Goal: Task Accomplishment & Management: Use online tool/utility

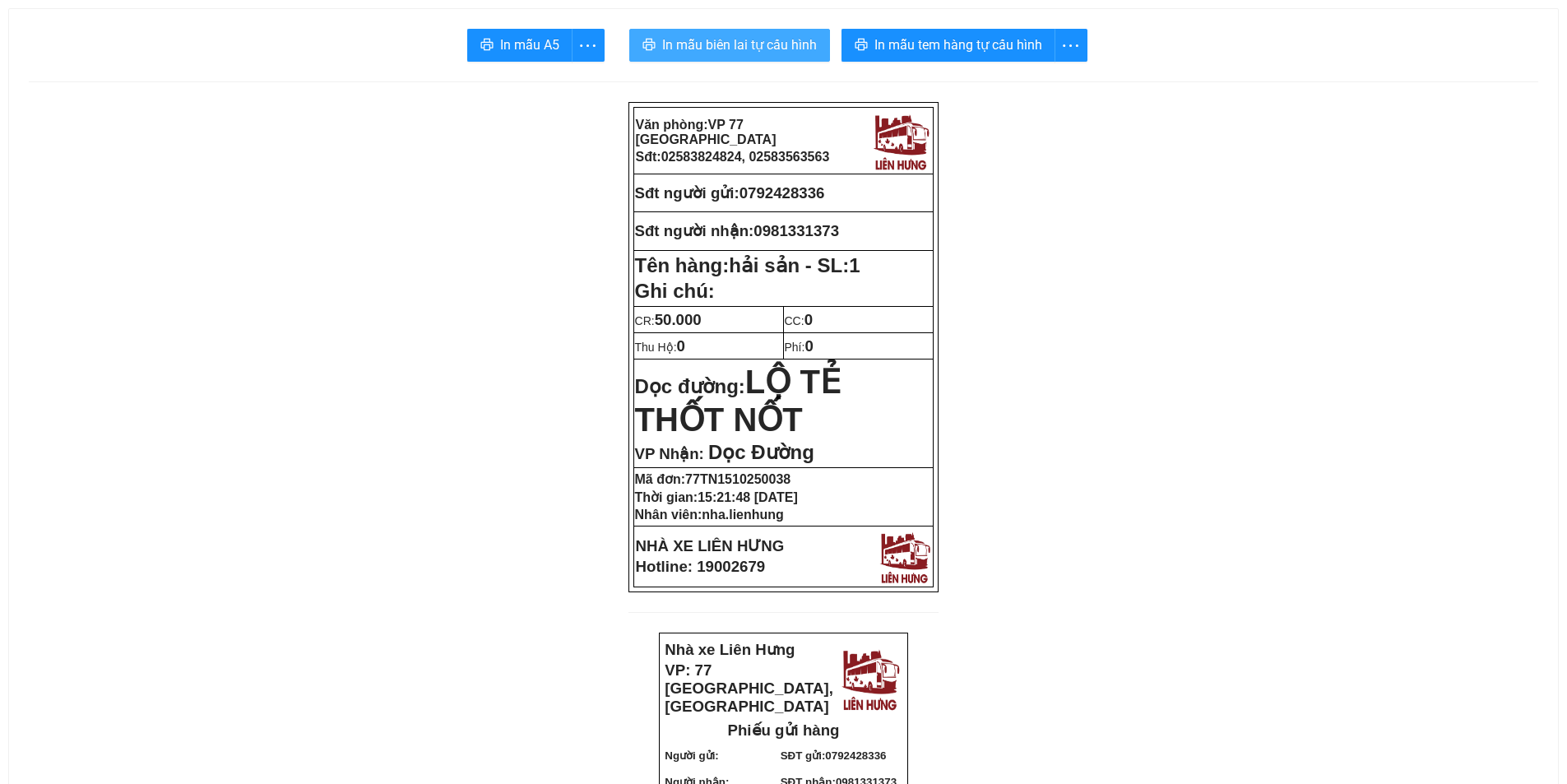
click at [778, 58] on button "In mẫu biên lai tự cấu hình" at bounding box center [729, 44] width 200 height 33
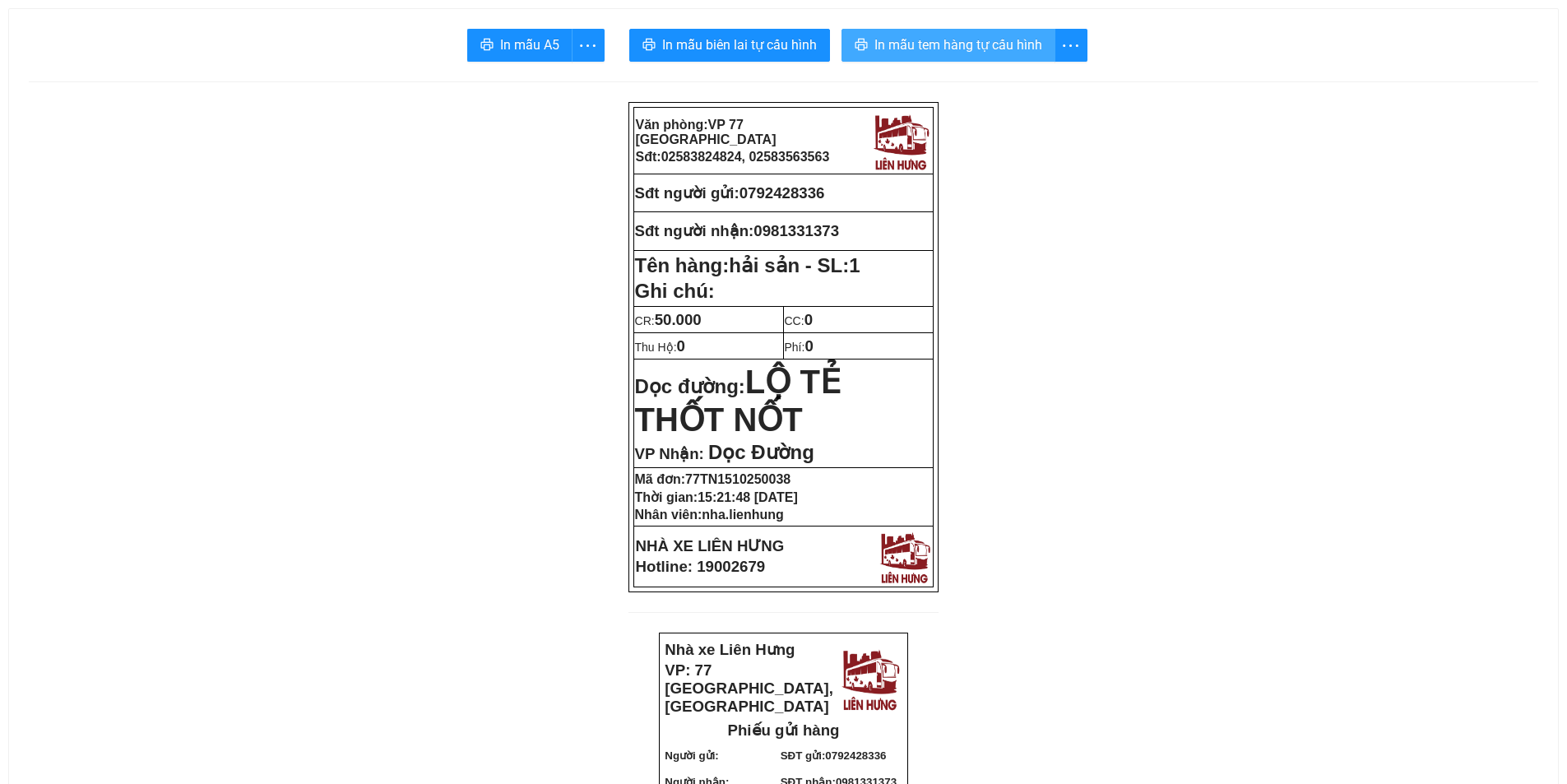
click at [923, 44] on span "In mẫu tem hàng tự cấu hình" at bounding box center [958, 44] width 168 height 21
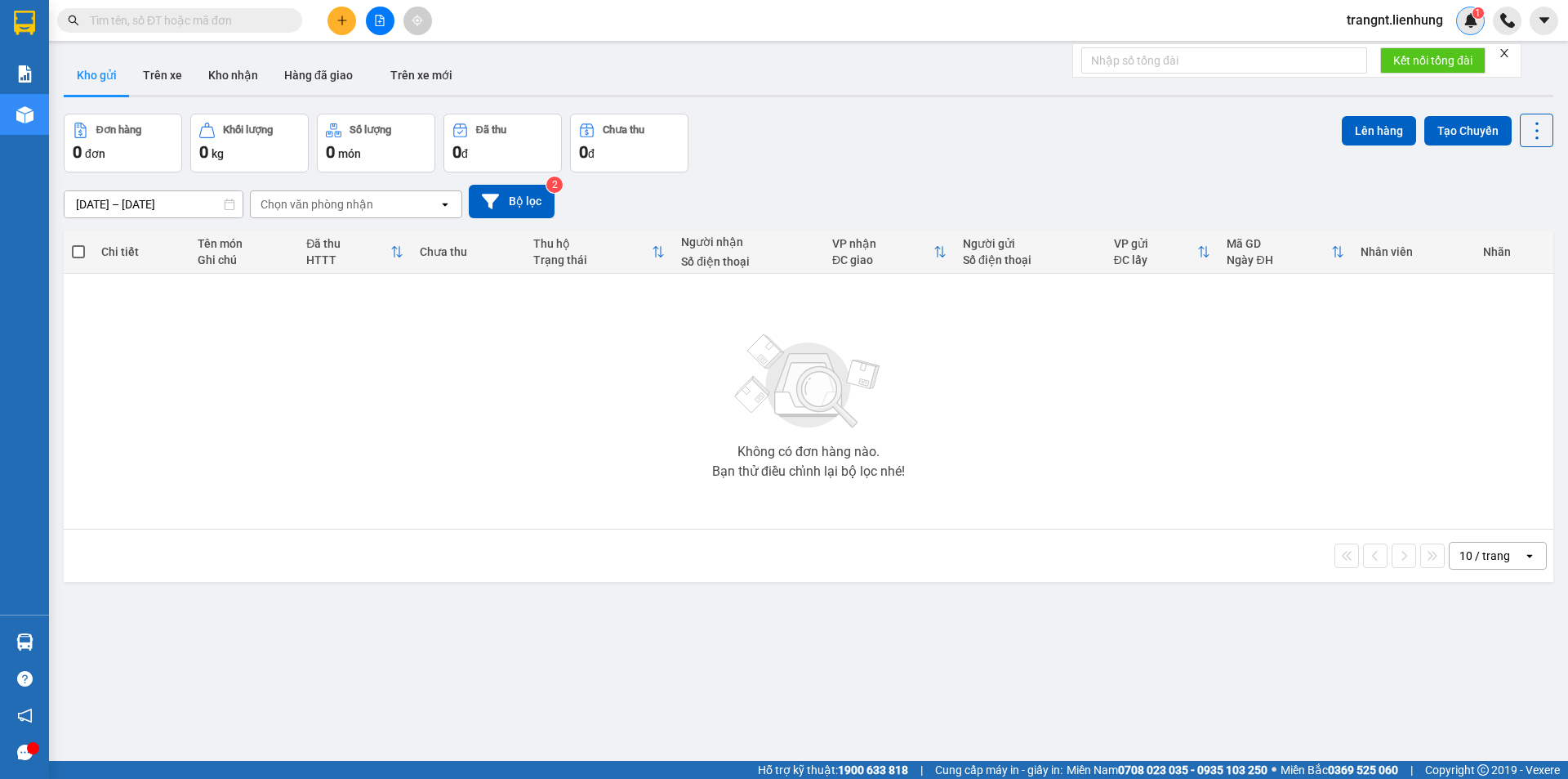
click at [1464, 27] on img at bounding box center [1471, 21] width 15 height 15
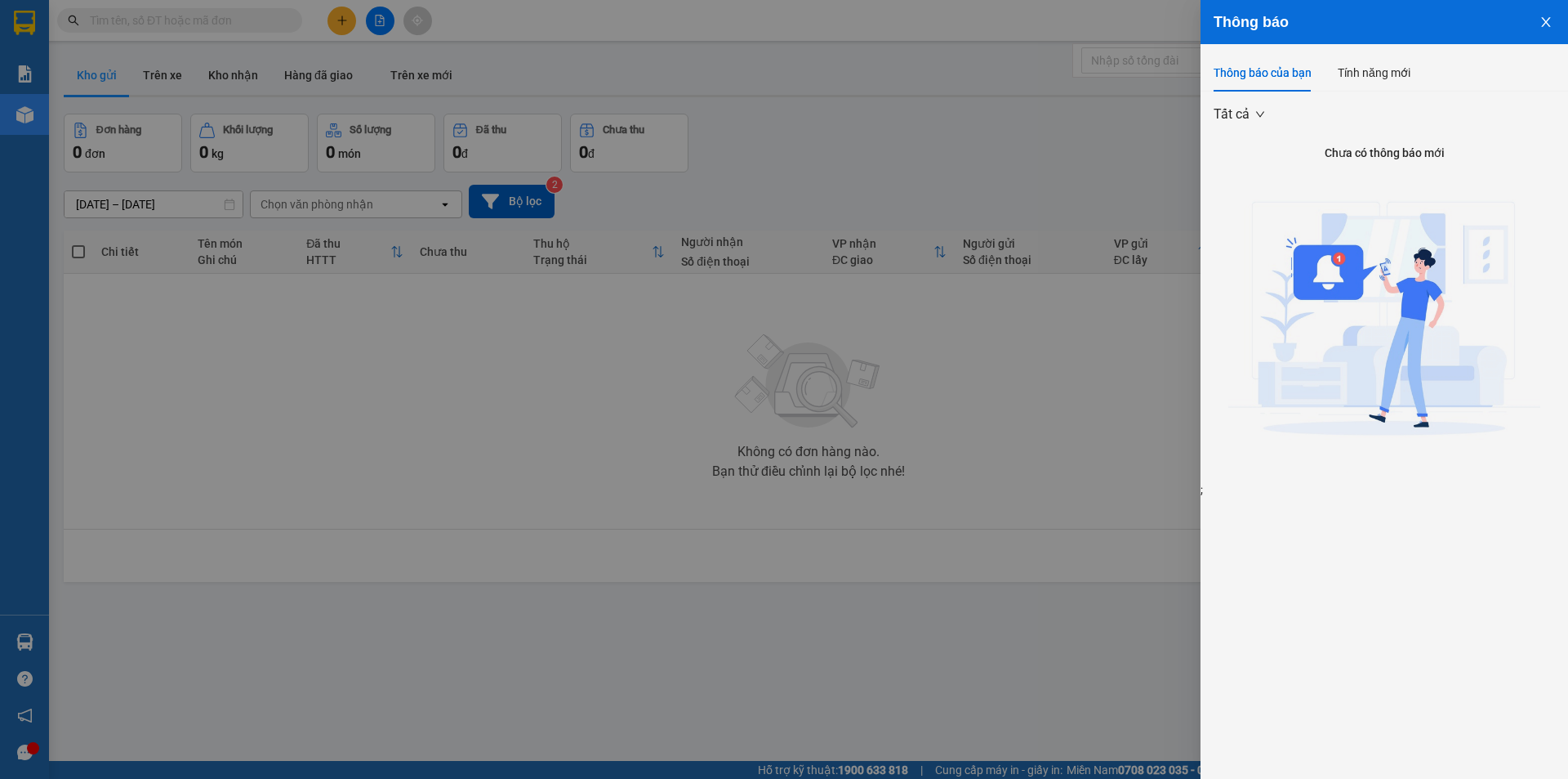
click at [1537, 22] on button "Close" at bounding box center [1546, 21] width 44 height 41
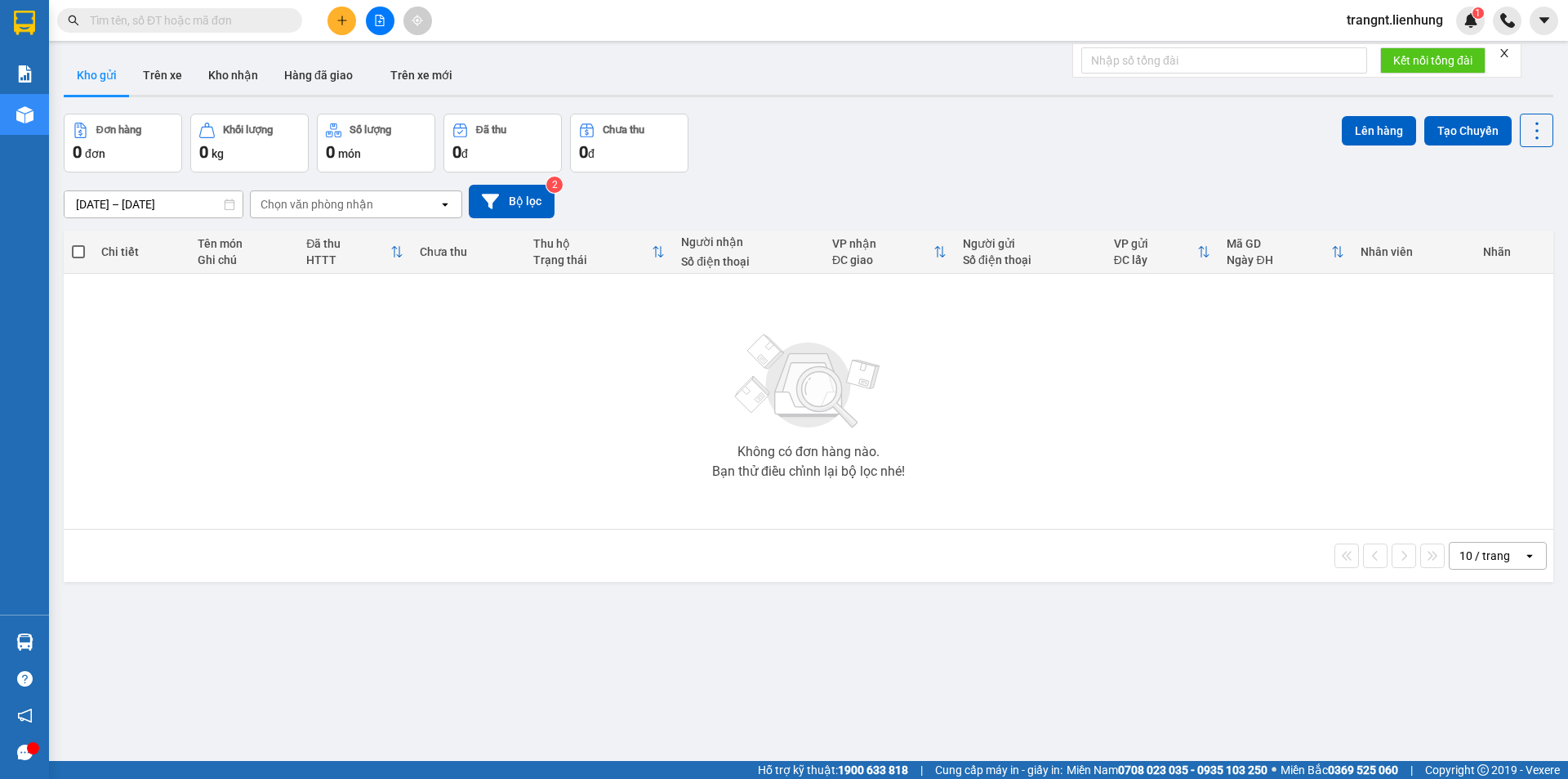
click at [1402, 22] on span "trangnt.lienhung" at bounding box center [1395, 20] width 123 height 21
click at [1383, 43] on span "Đăng xuất" at bounding box center [1401, 51] width 90 height 18
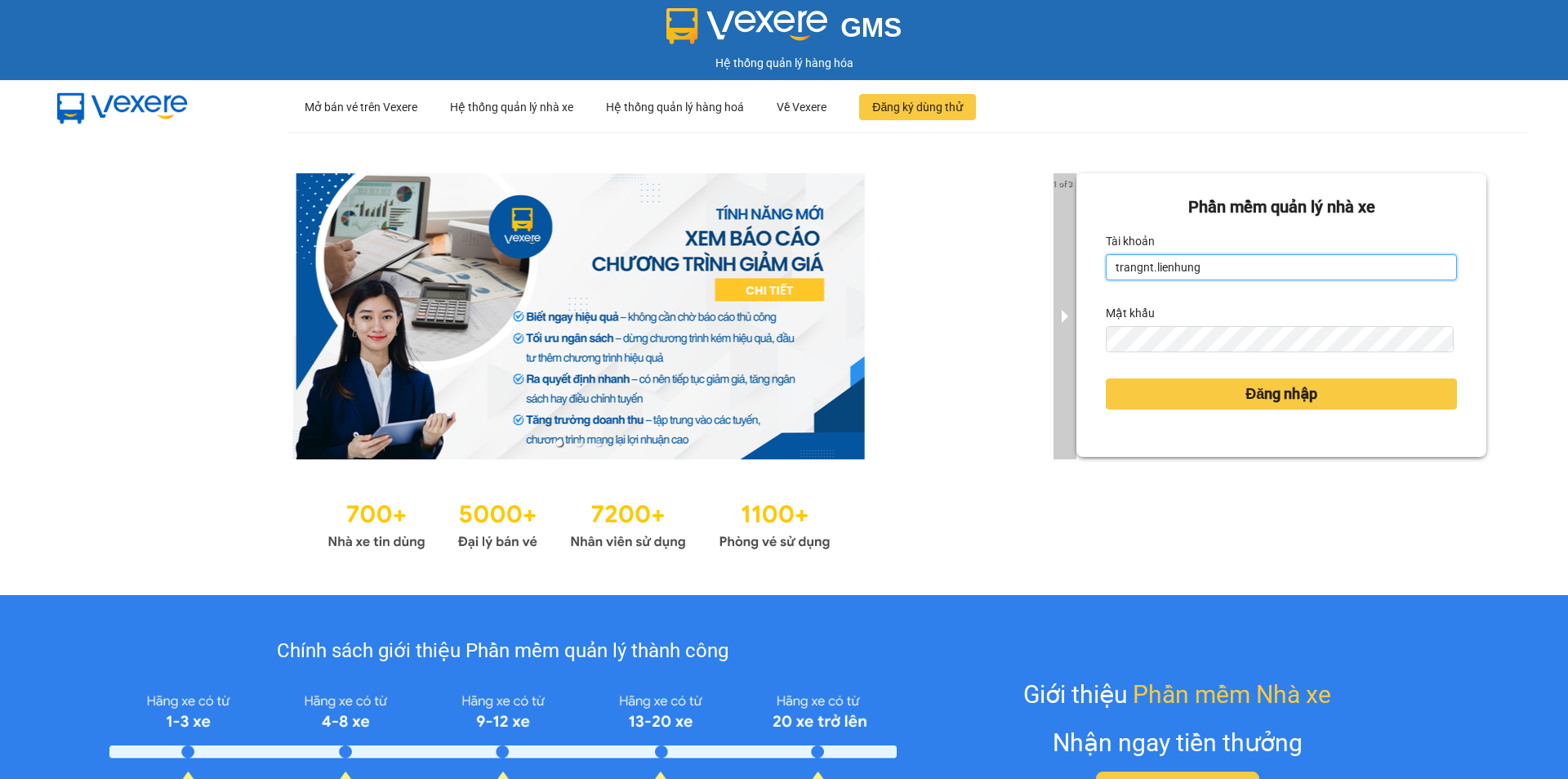
drag, startPoint x: 1201, startPoint y: 264, endPoint x: 1051, endPoint y: 265, distance: 150.0
click at [1051, 265] on div "1 of 3 Phần mềm quản lý nhà xe Tài khoản trangnt.lienhung Mật khẩu Đăng nhập" at bounding box center [784, 363] width 1568 height 462
type input "nha.lienhung"
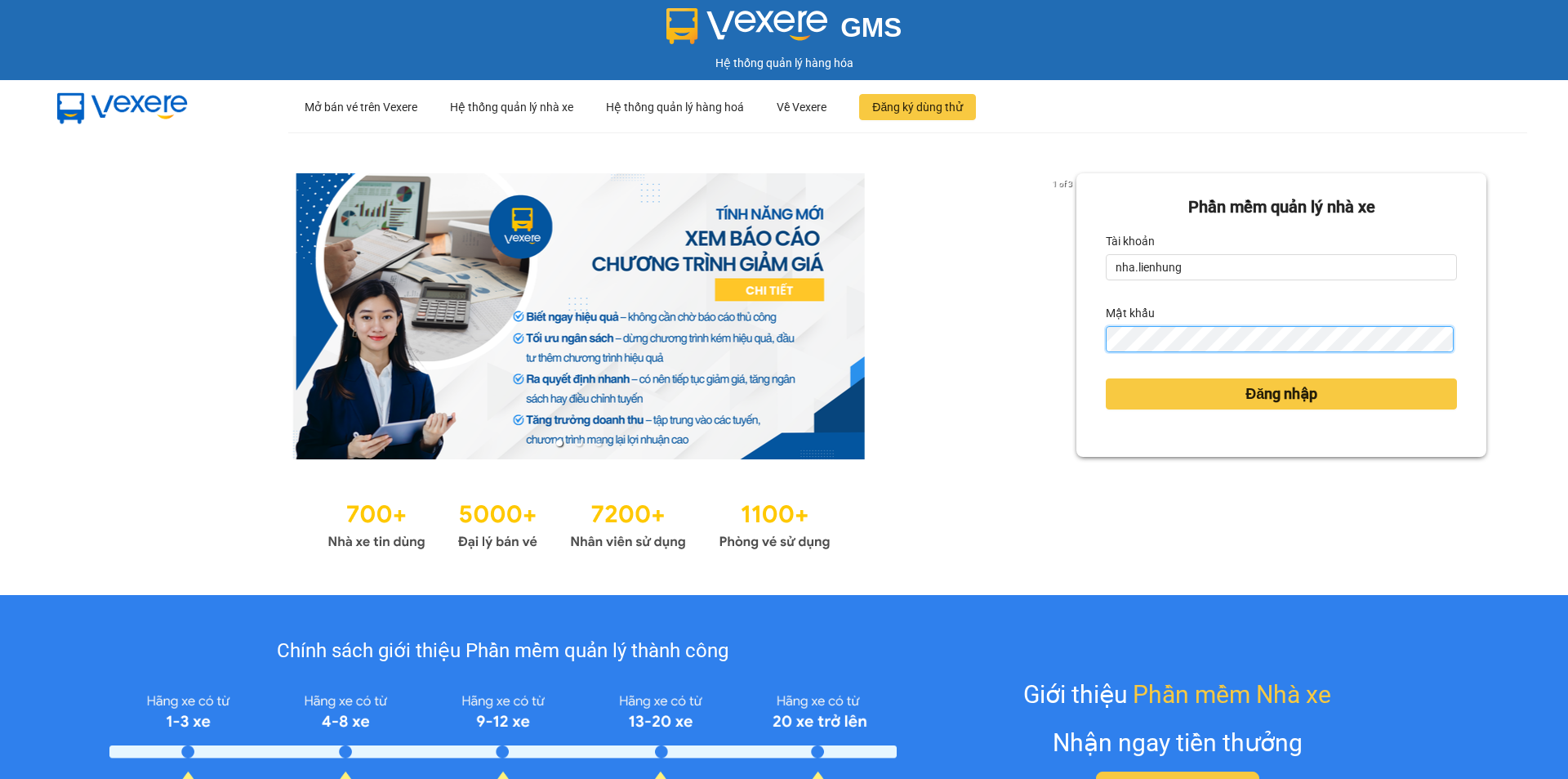
click at [1041, 341] on div "1 of 3 Phần mềm quản lý nhà xe Tài khoản nha.lienhung Mật khẩu Đăng nhập" at bounding box center [784, 363] width 1568 height 462
click at [1041, 341] on div at bounding box center [579, 316] width 995 height 286
click at [1061, 343] on div "1 of 3 Phần mềm quản lý nhà xe Tài khoản nha.lienhung Mật khẩu Đăng nhập" at bounding box center [784, 363] width 1568 height 462
click at [1106, 378] on button "Đăng nhập" at bounding box center [1282, 393] width 352 height 31
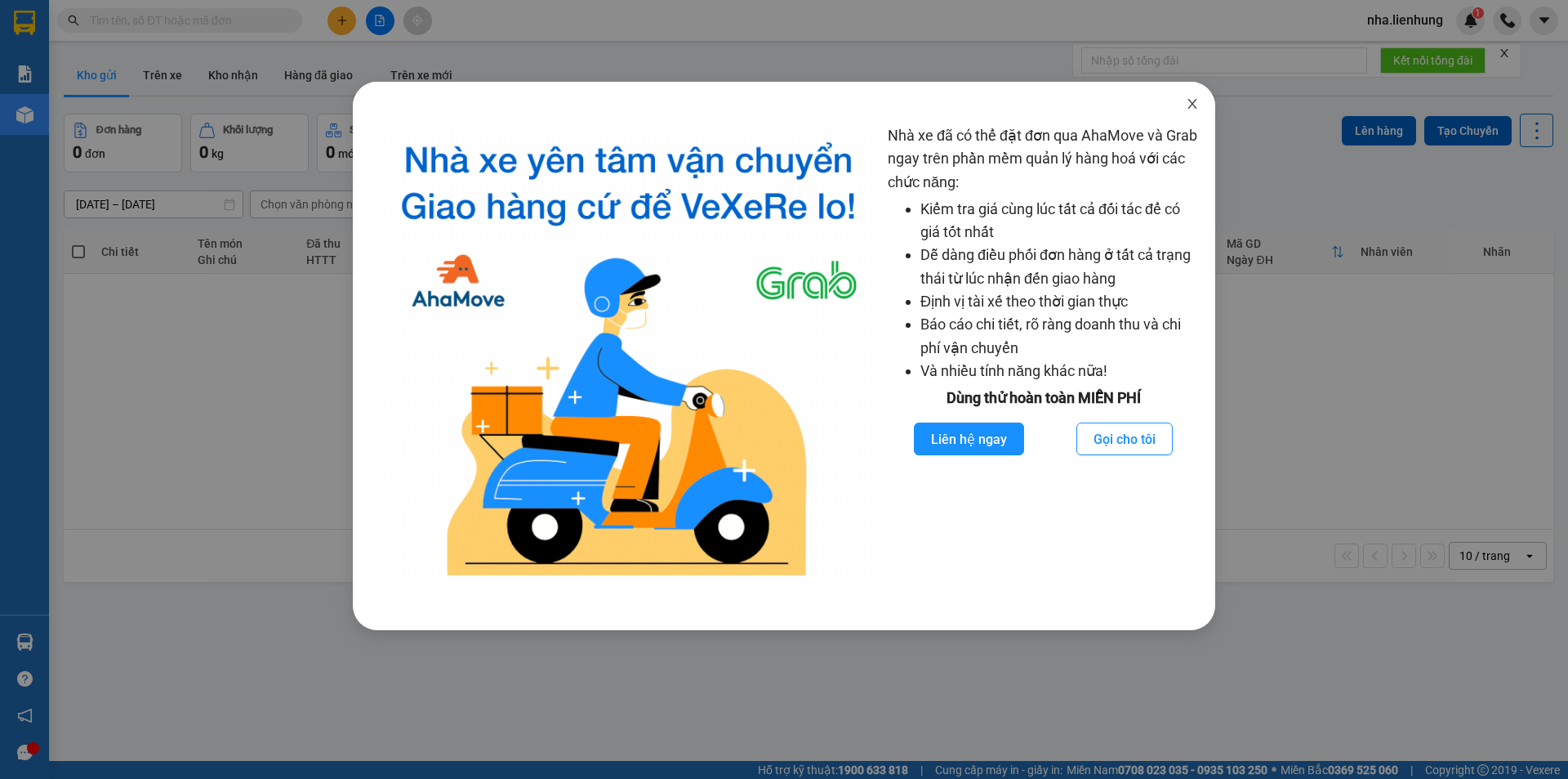
click at [1199, 105] on span "Close" at bounding box center [1192, 104] width 46 height 46
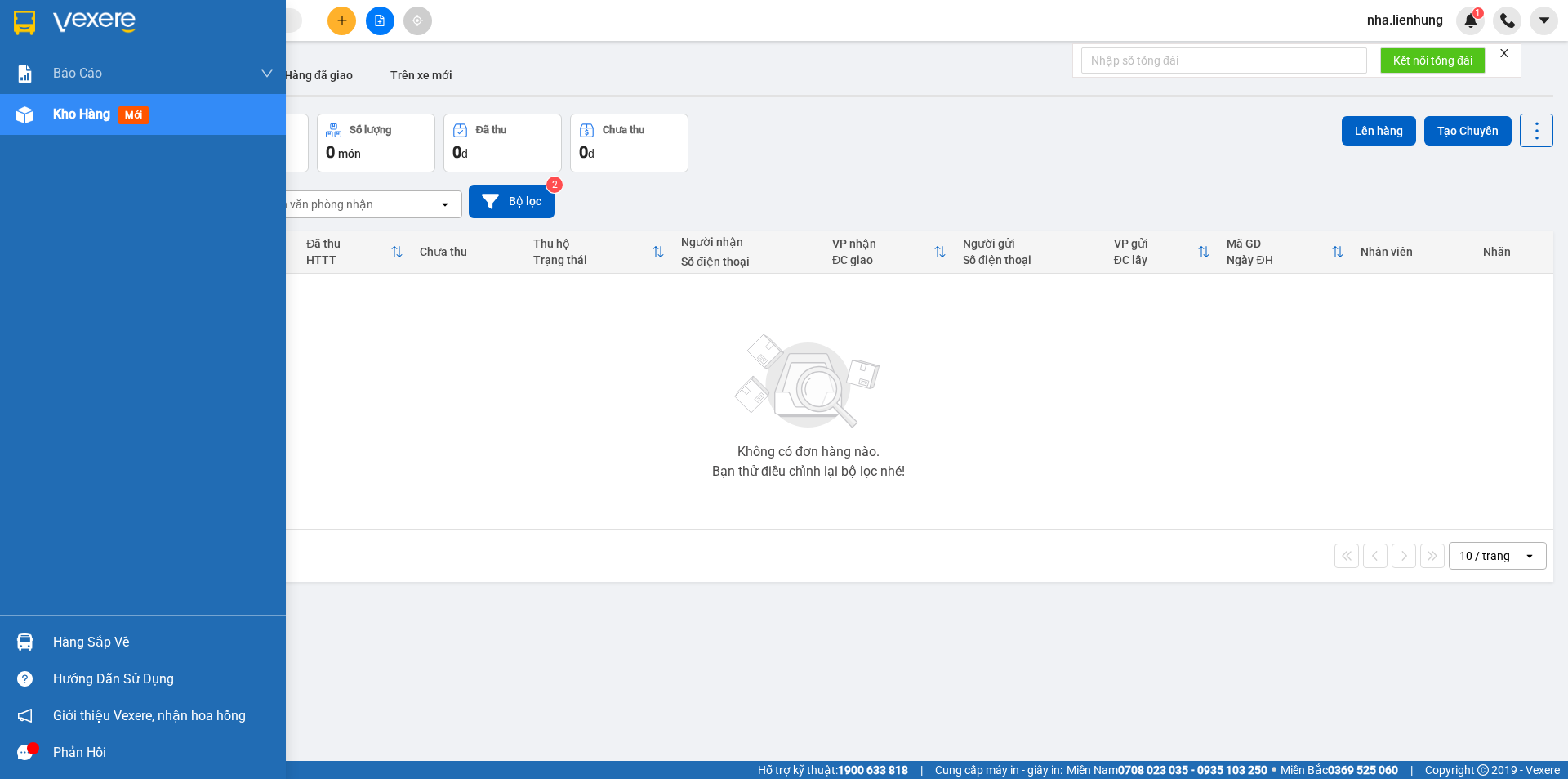
click at [80, 114] on span "Kho hàng" at bounding box center [81, 114] width 57 height 16
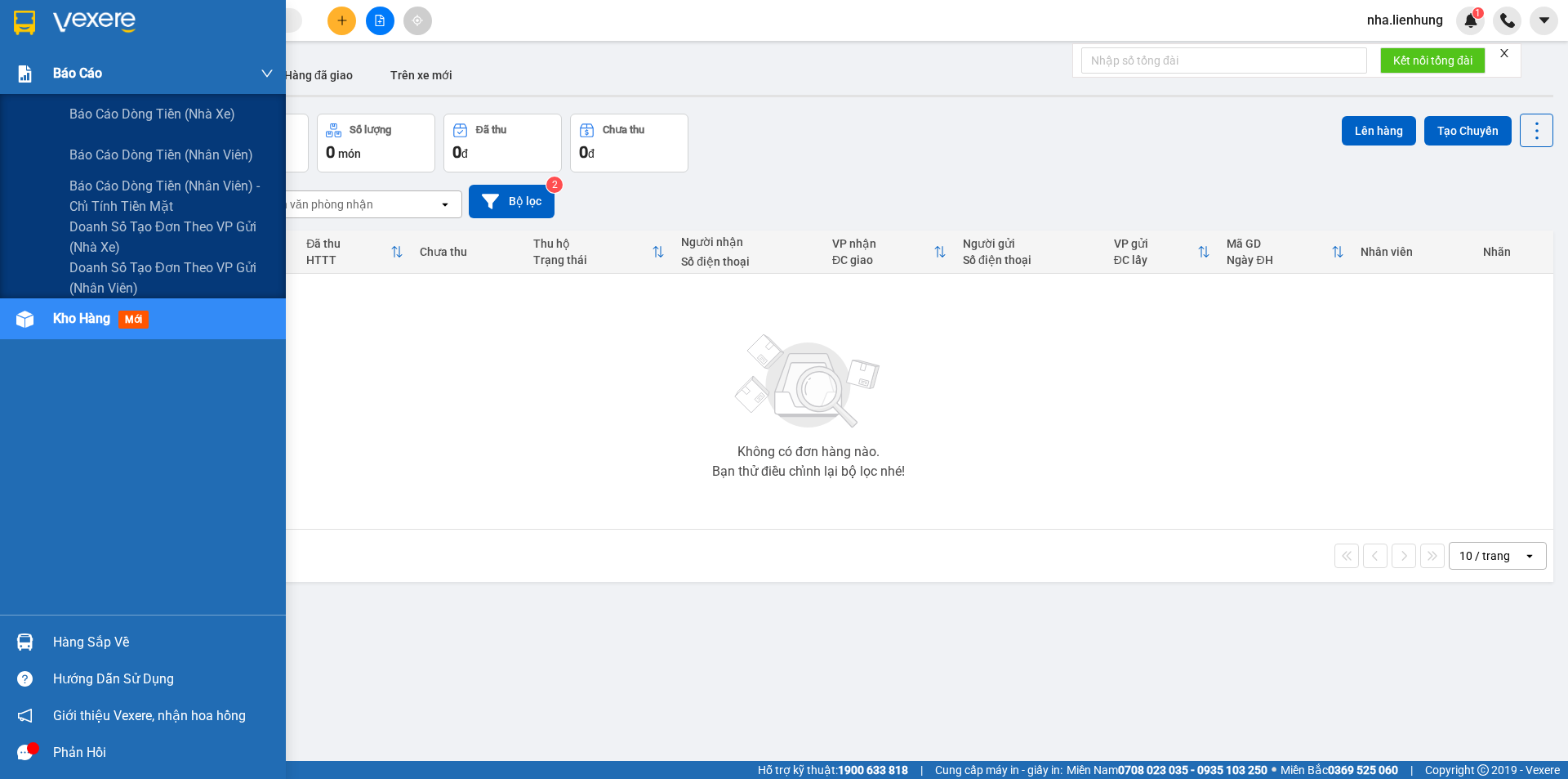
click at [106, 78] on div "Báo cáo" at bounding box center [163, 73] width 221 height 41
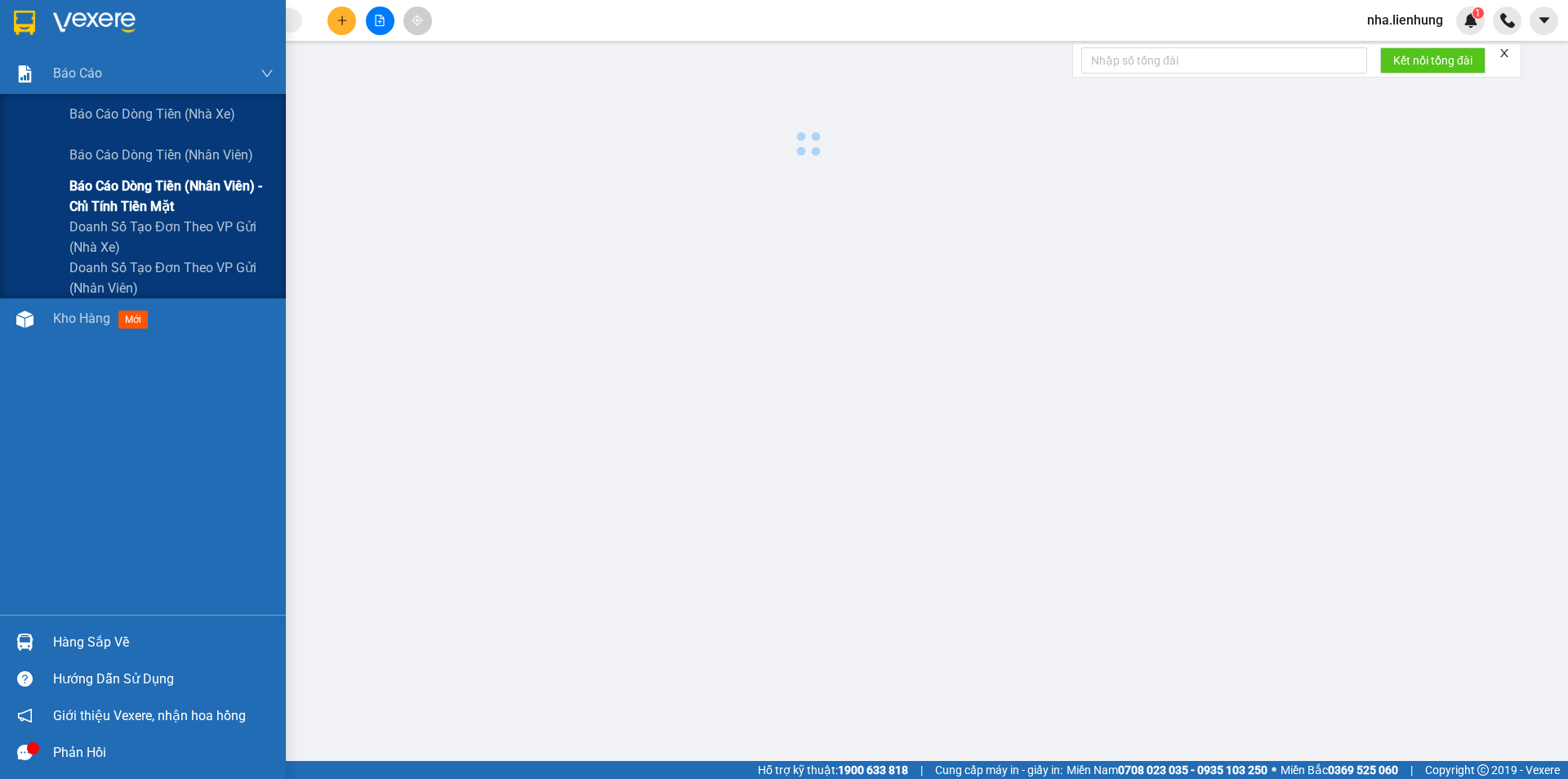
click at [138, 197] on span "Báo cáo dòng tiền (nhân viên) - chỉ tính tiền mặt" at bounding box center [172, 196] width 204 height 41
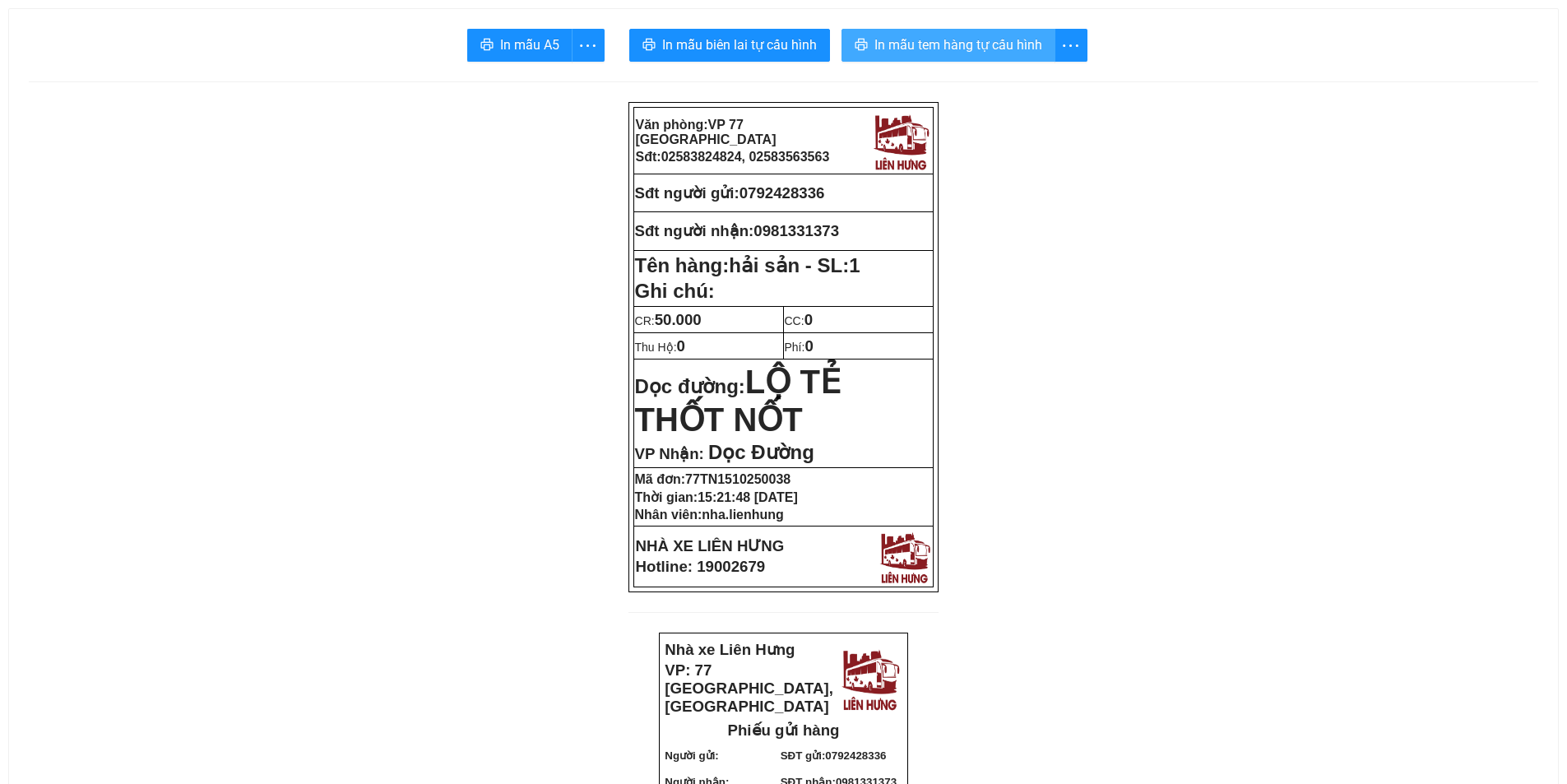
click at [907, 48] on span "In mẫu tem hàng tự cấu hình" at bounding box center [958, 44] width 168 height 21
